Goal: Find contact information: Obtain details needed to contact an individual or organization

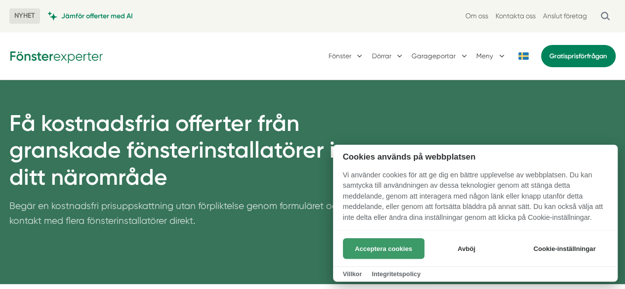
click at [380, 249] on button "Acceptera cookies" at bounding box center [384, 248] width 82 height 21
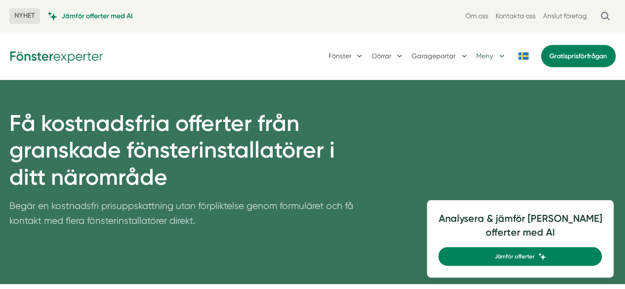
click at [499, 55] on button "Meny" at bounding box center [491, 55] width 30 height 25
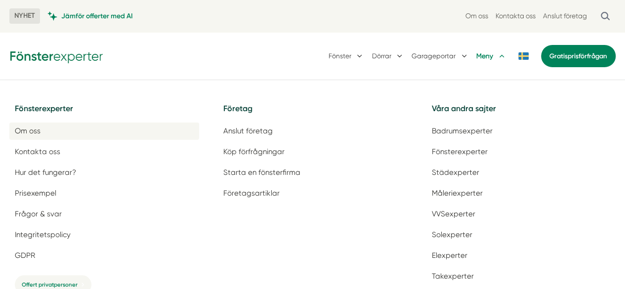
click at [41, 126] on link "Om oss" at bounding box center [104, 131] width 190 height 17
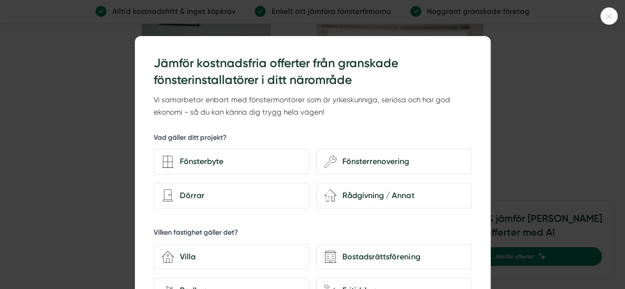
scroll to position [1729, 0]
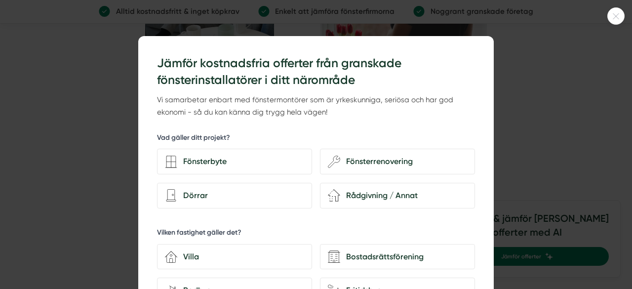
click at [611, 14] on icon at bounding box center [616, 16] width 16 height 6
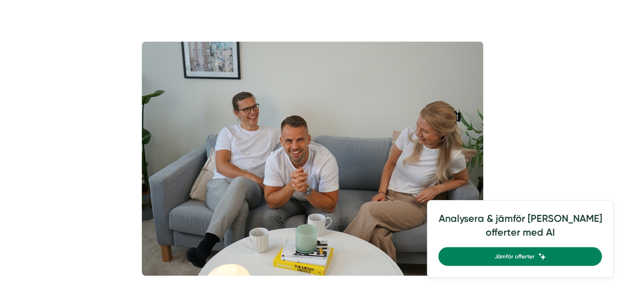
scroll to position [0, 0]
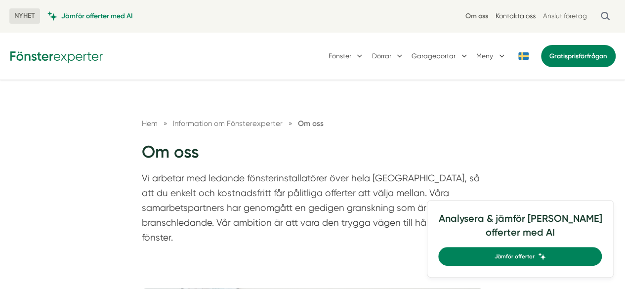
click at [523, 15] on link "Kontakta oss" at bounding box center [515, 15] width 40 height 9
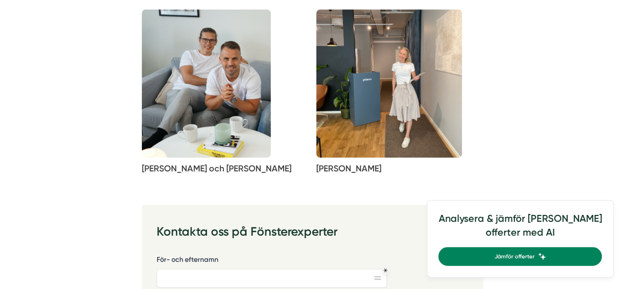
scroll to position [247, 0]
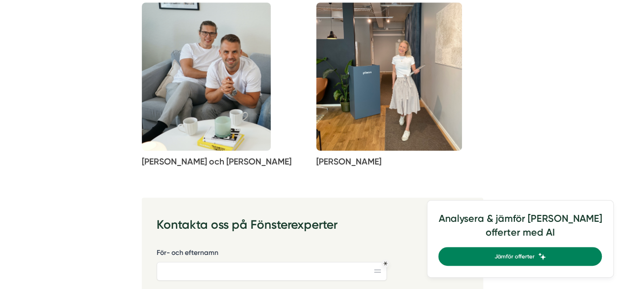
click at [181, 107] on img at bounding box center [206, 76] width 129 height 148
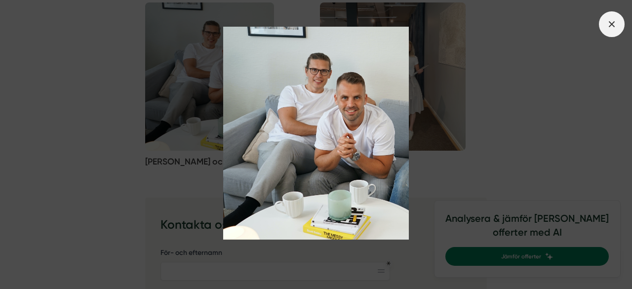
click at [619, 27] on span at bounding box center [612, 24] width 26 height 26
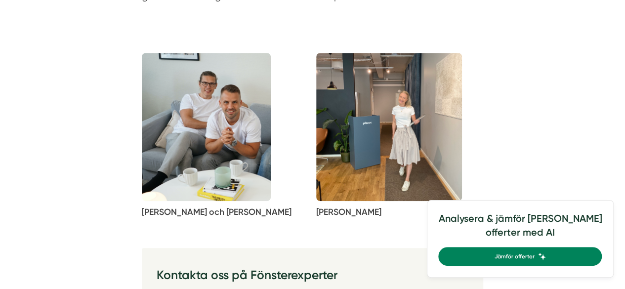
scroll to position [198, 0]
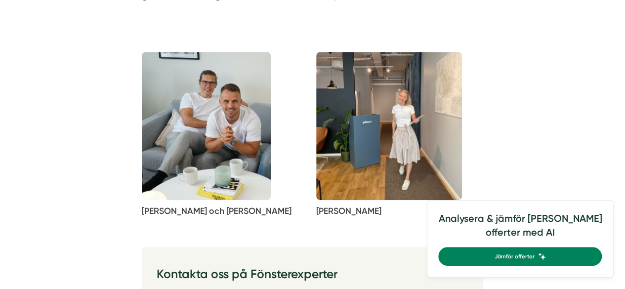
click at [369, 162] on img at bounding box center [389, 126] width 146 height 148
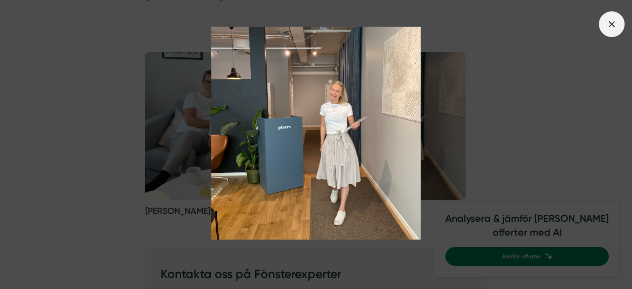
click at [612, 27] on icon at bounding box center [612, 24] width 11 height 11
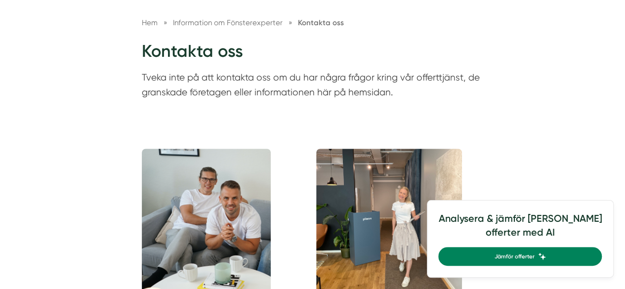
scroll to position [0, 0]
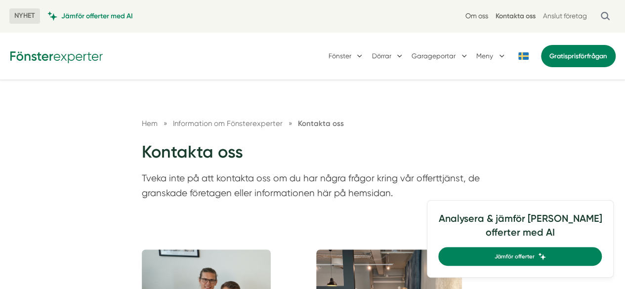
click at [475, 15] on link "Om oss" at bounding box center [476, 15] width 23 height 9
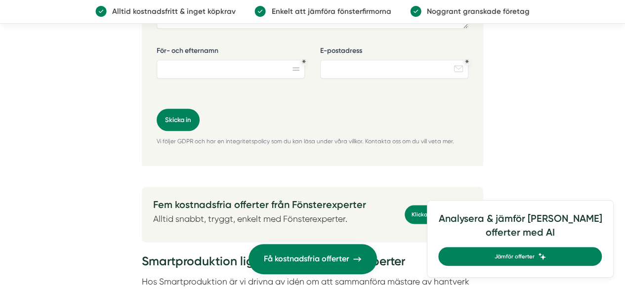
scroll to position [2421, 0]
